Goal: Task Accomplishment & Management: Use online tool/utility

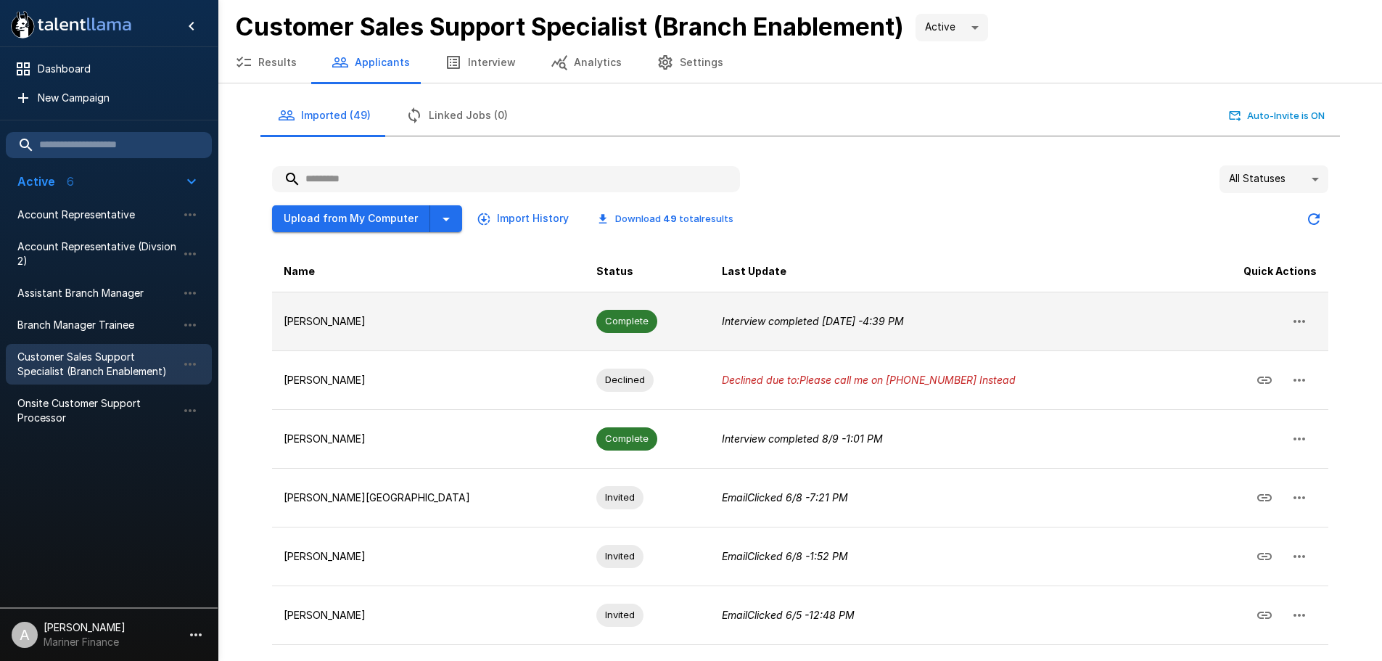
click at [360, 335] on td "[PERSON_NAME]" at bounding box center [428, 321] width 313 height 59
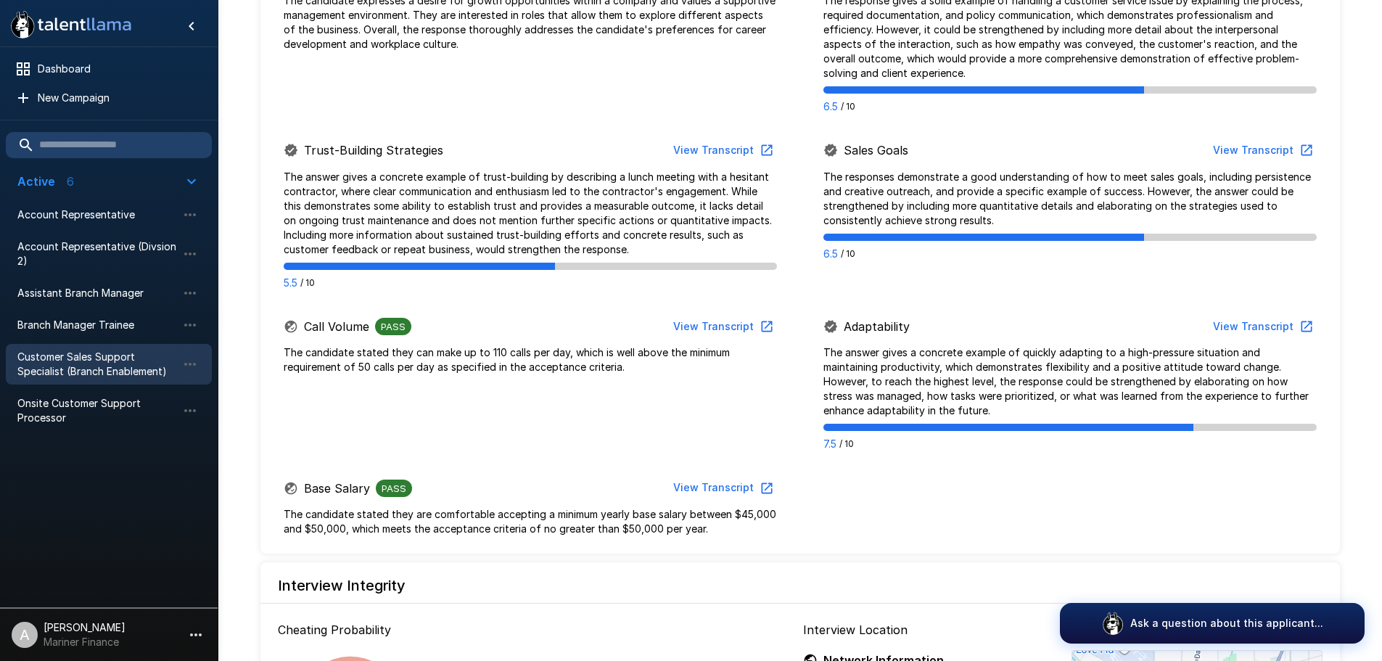
scroll to position [943, 0]
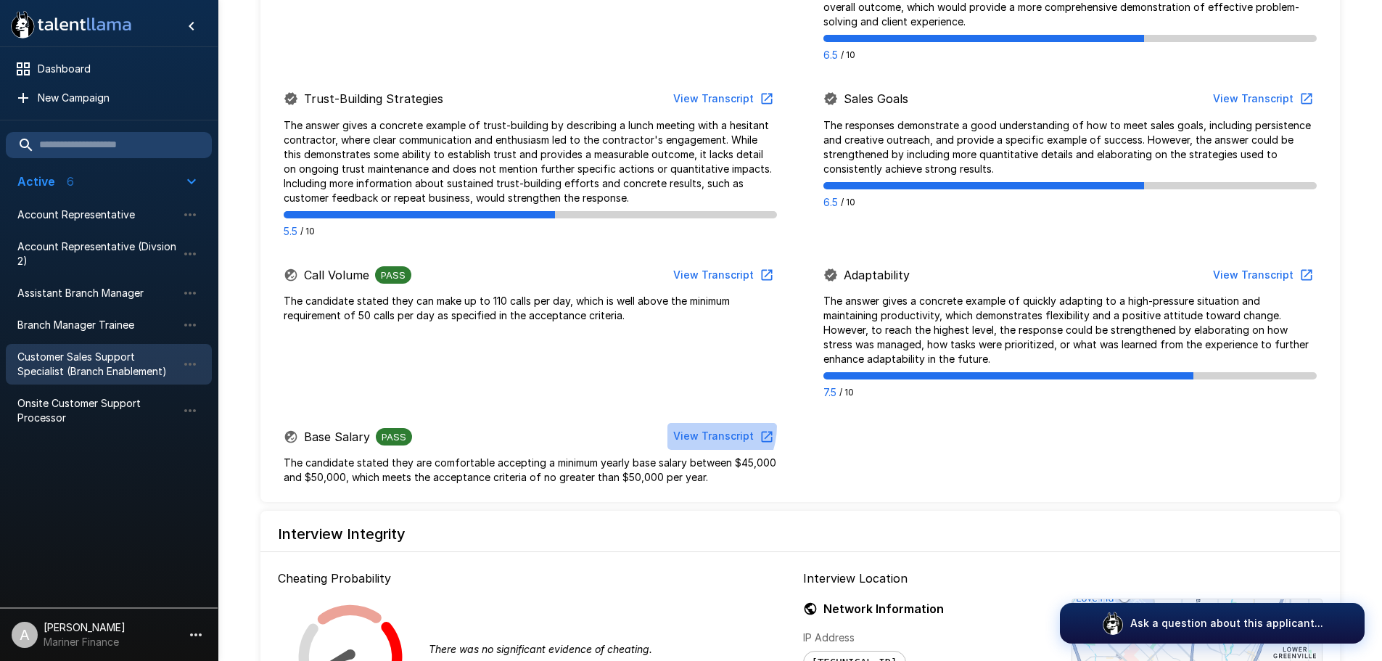
click at [698, 425] on button "View Transcript" at bounding box center [722, 436] width 110 height 27
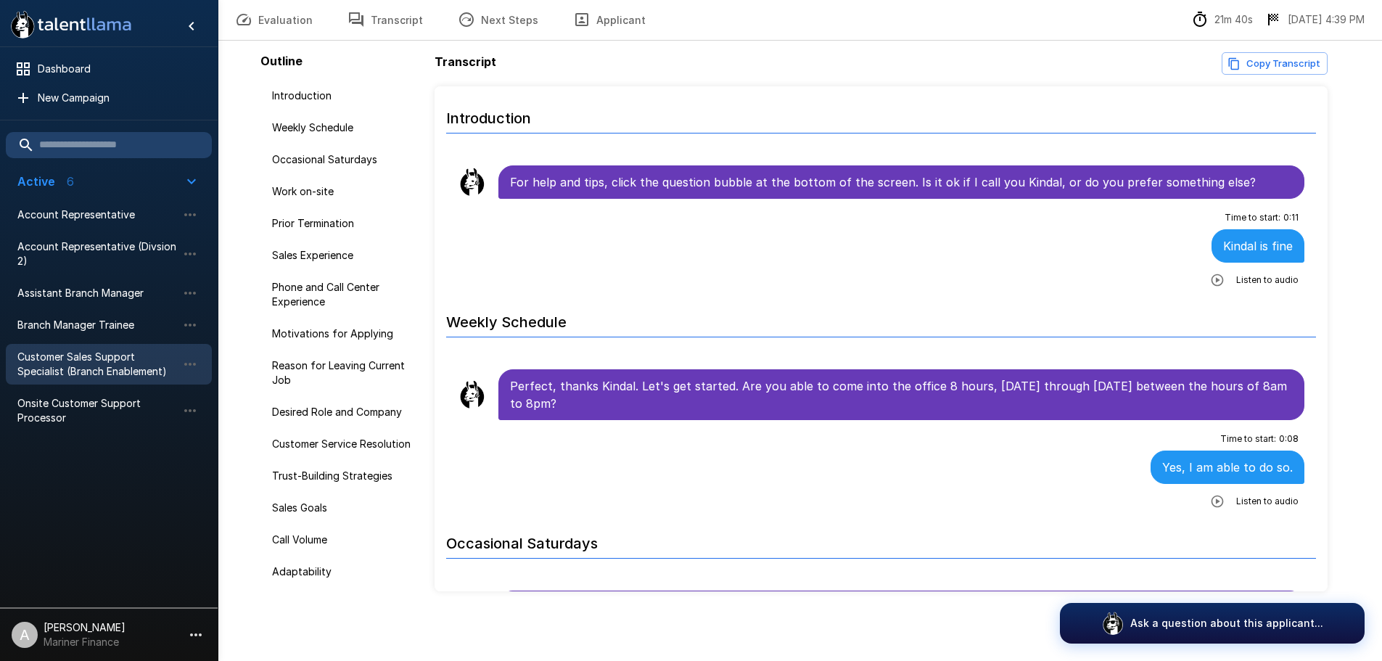
scroll to position [60, 0]
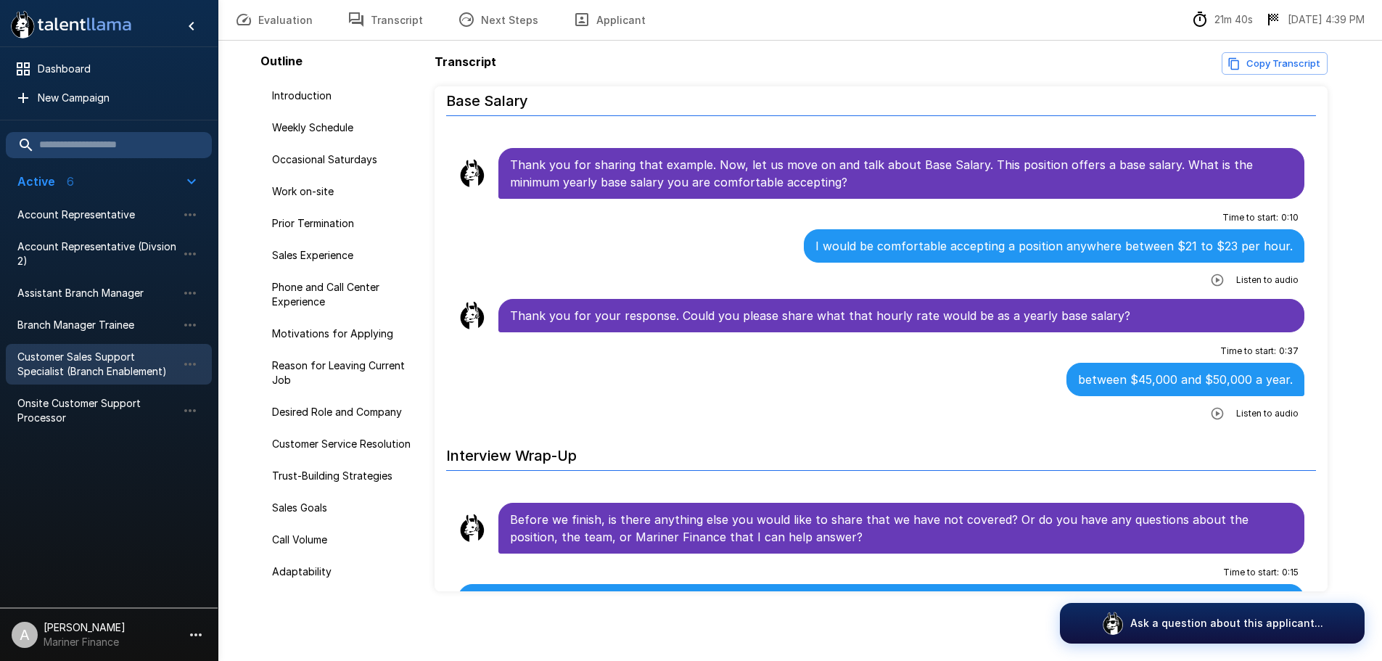
scroll to position [5268, 0]
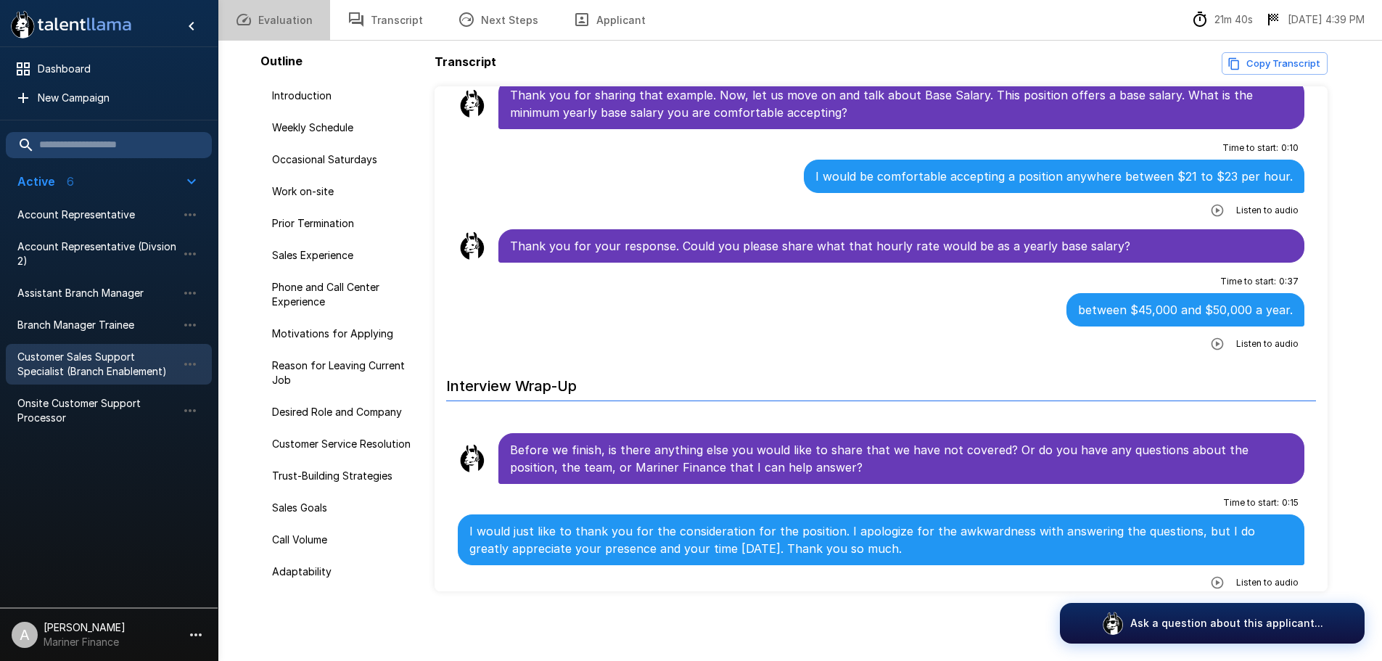
click at [301, 22] on button "Evaluation" at bounding box center [274, 19] width 112 height 41
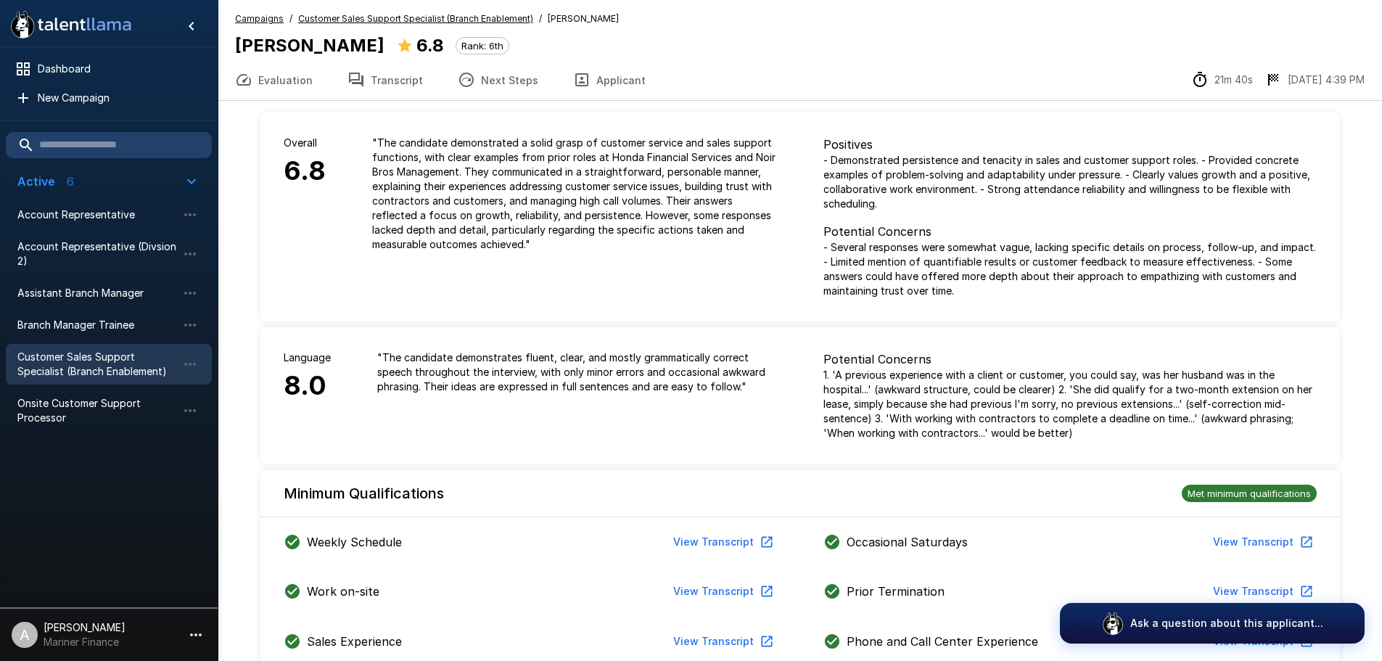
click at [389, 88] on button "Transcript" at bounding box center [385, 79] width 110 height 41
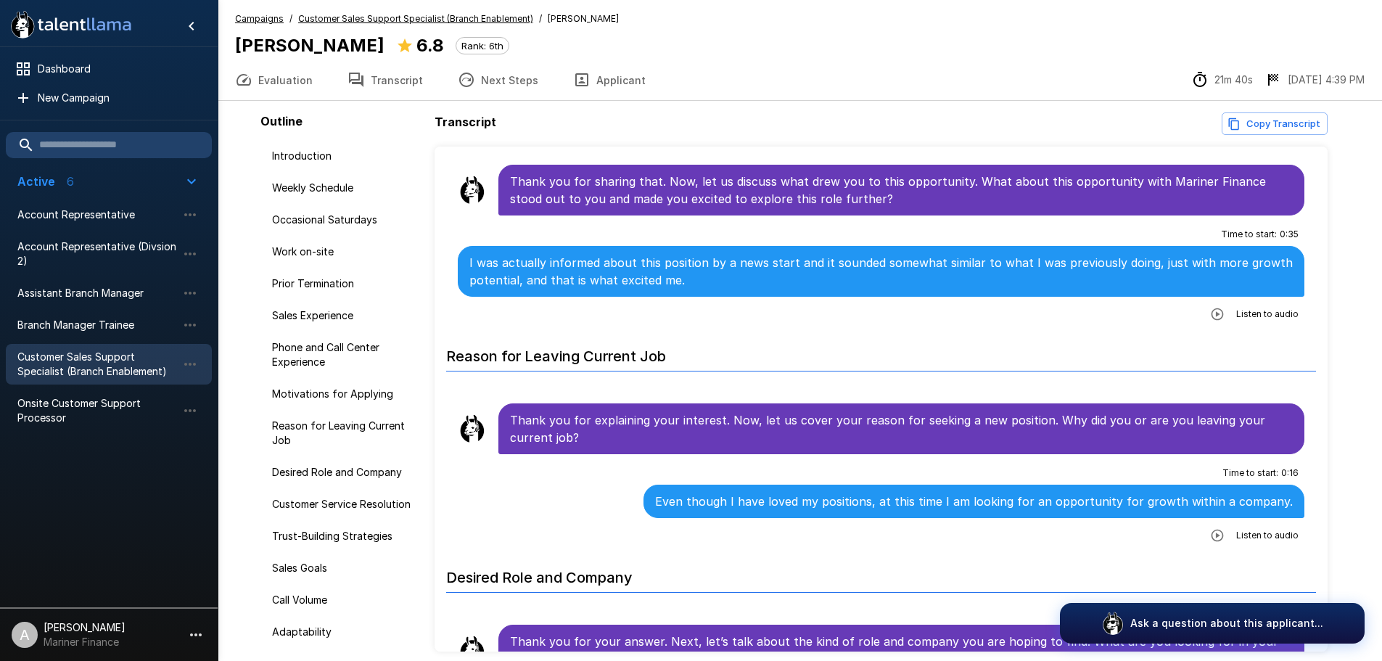
scroll to position [1523, 0]
